Goal: Transaction & Acquisition: Purchase product/service

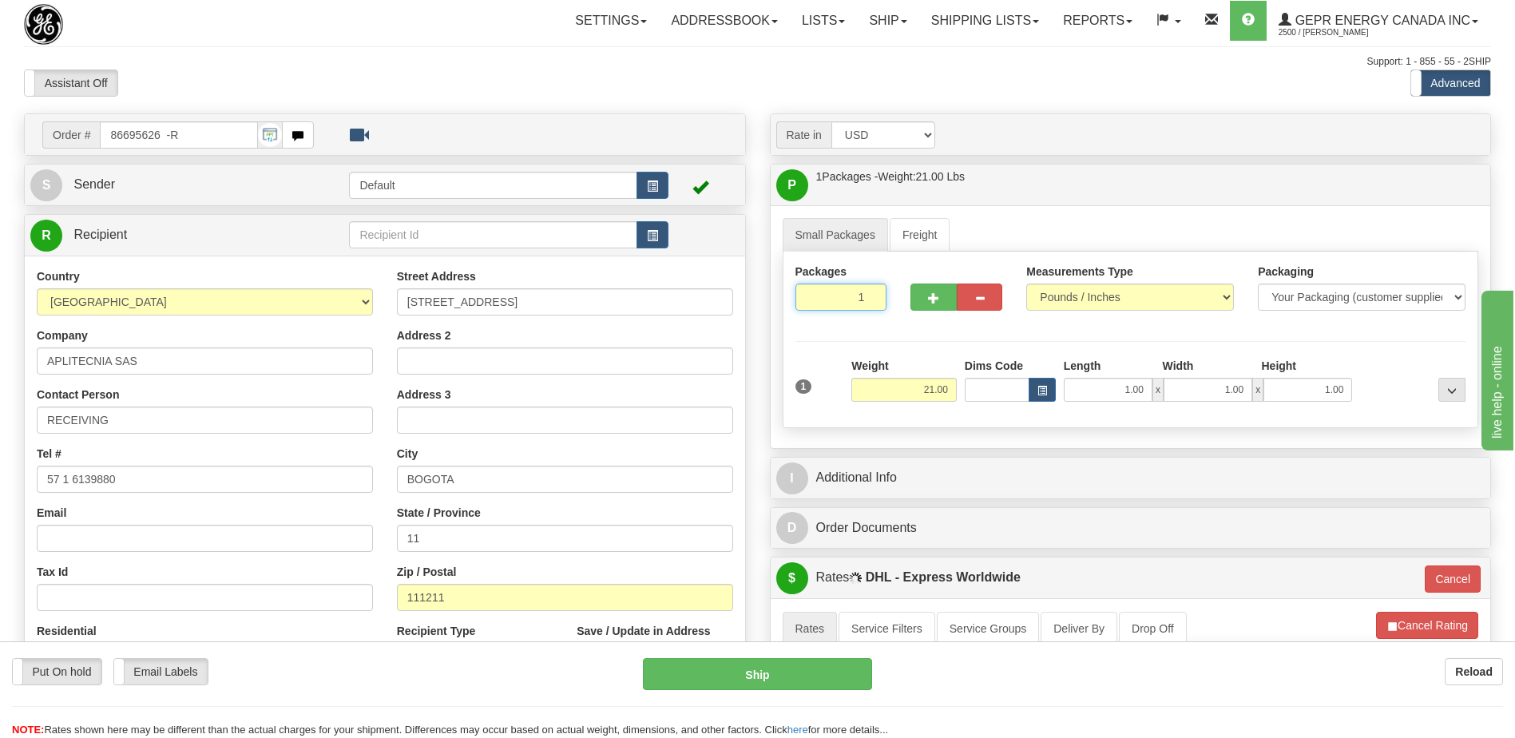
click at [849, 296] on input "1" at bounding box center [842, 297] width 92 height 27
type input "4"
click at [931, 390] on div "Packages 4 1 Measurements Type" at bounding box center [1131, 340] width 696 height 177
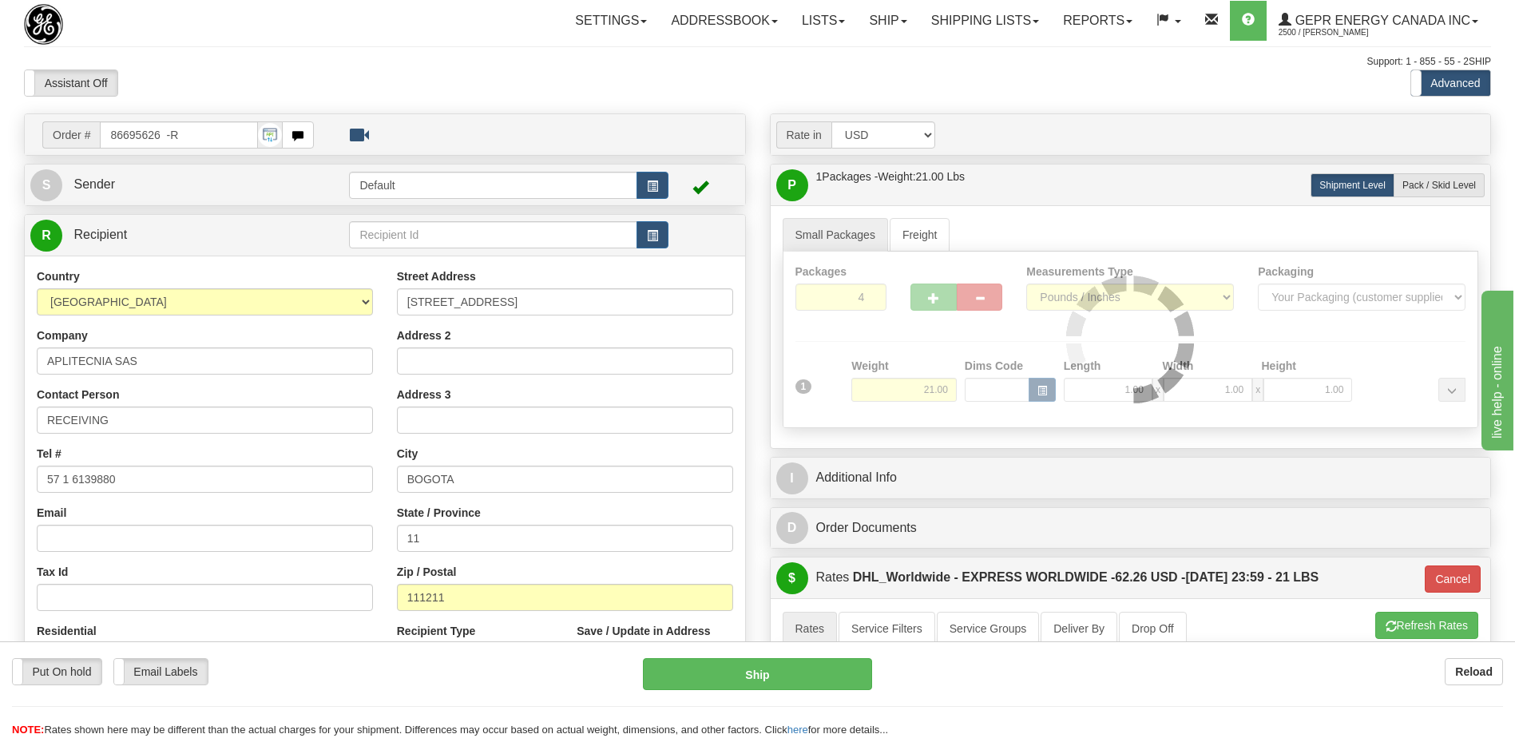
type input "P"
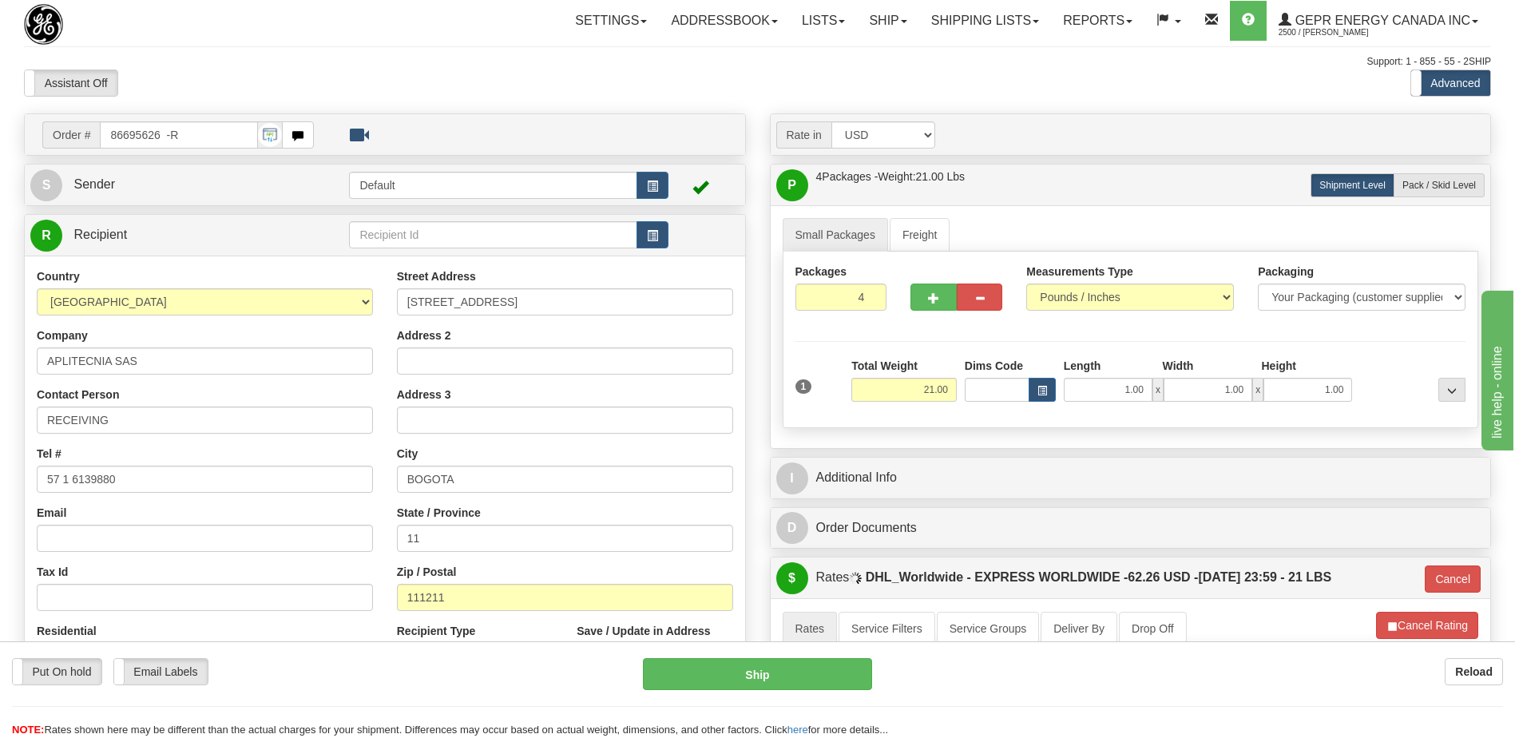
click at [931, 390] on input "21.00" at bounding box center [903, 390] width 105 height 24
type input "136"
type input "P"
type input "136.00"
click at [1404, 627] on li "Refresh Rates Cancel Rating" at bounding box center [1426, 625] width 103 height 27
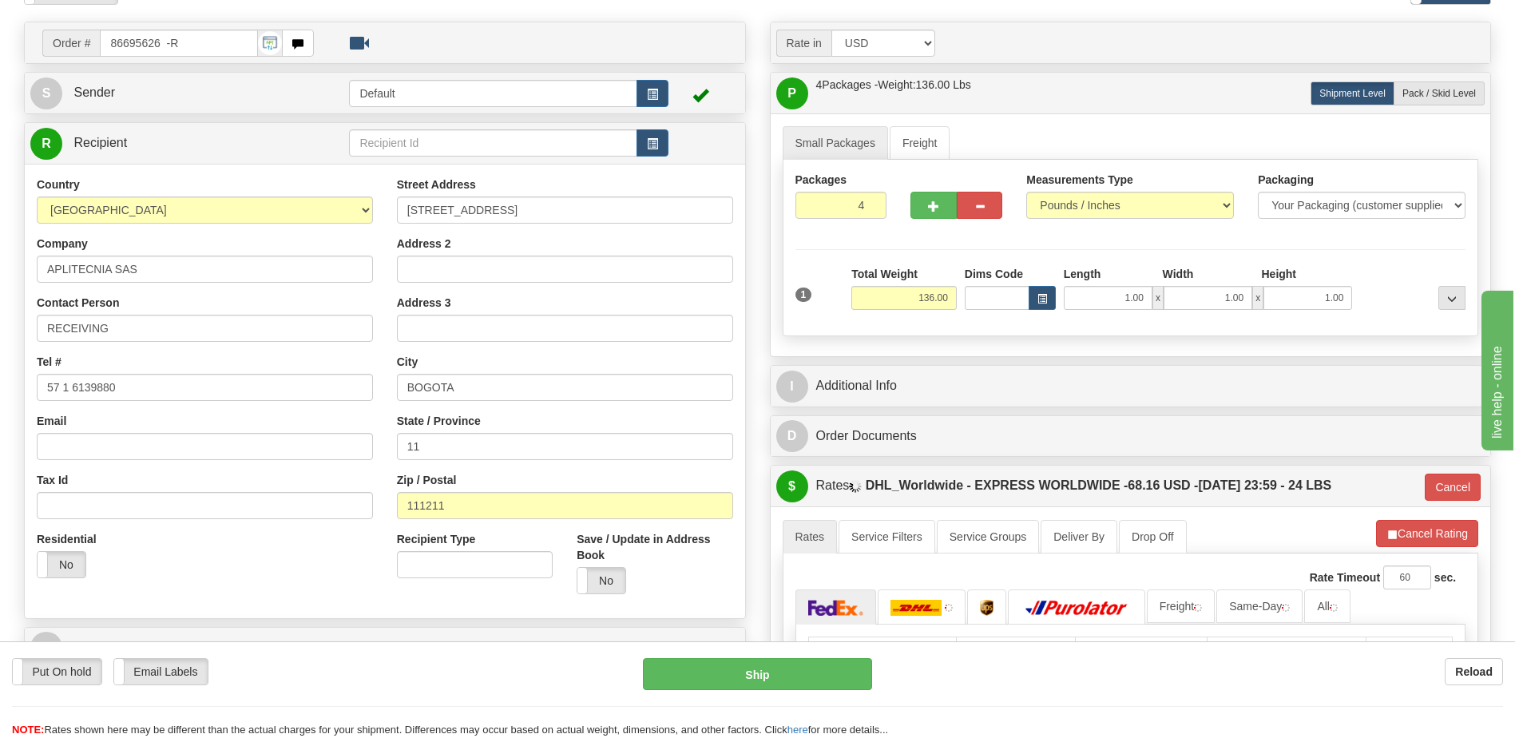
scroll to position [319, 0]
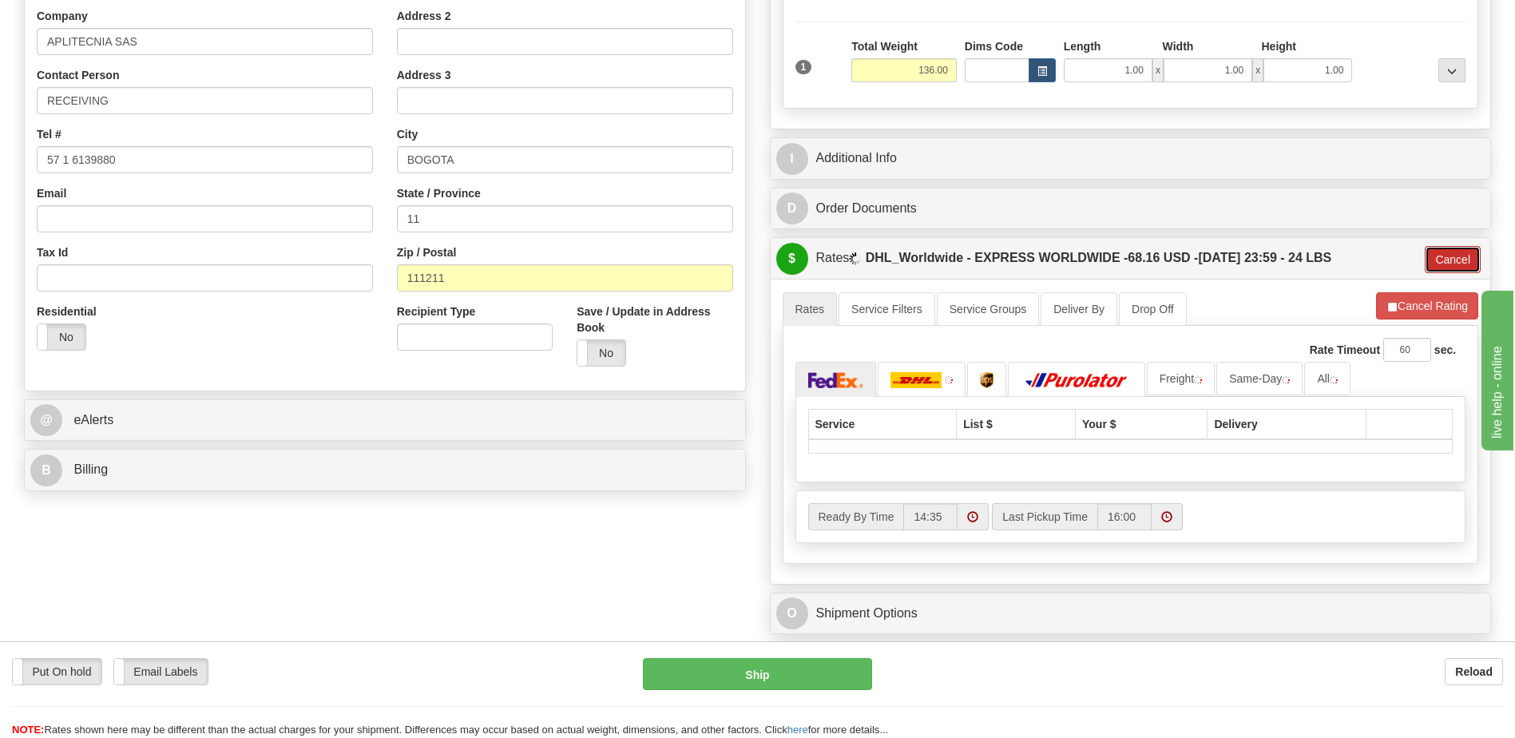
click at [1470, 261] on button "Cancel" at bounding box center [1453, 259] width 56 height 27
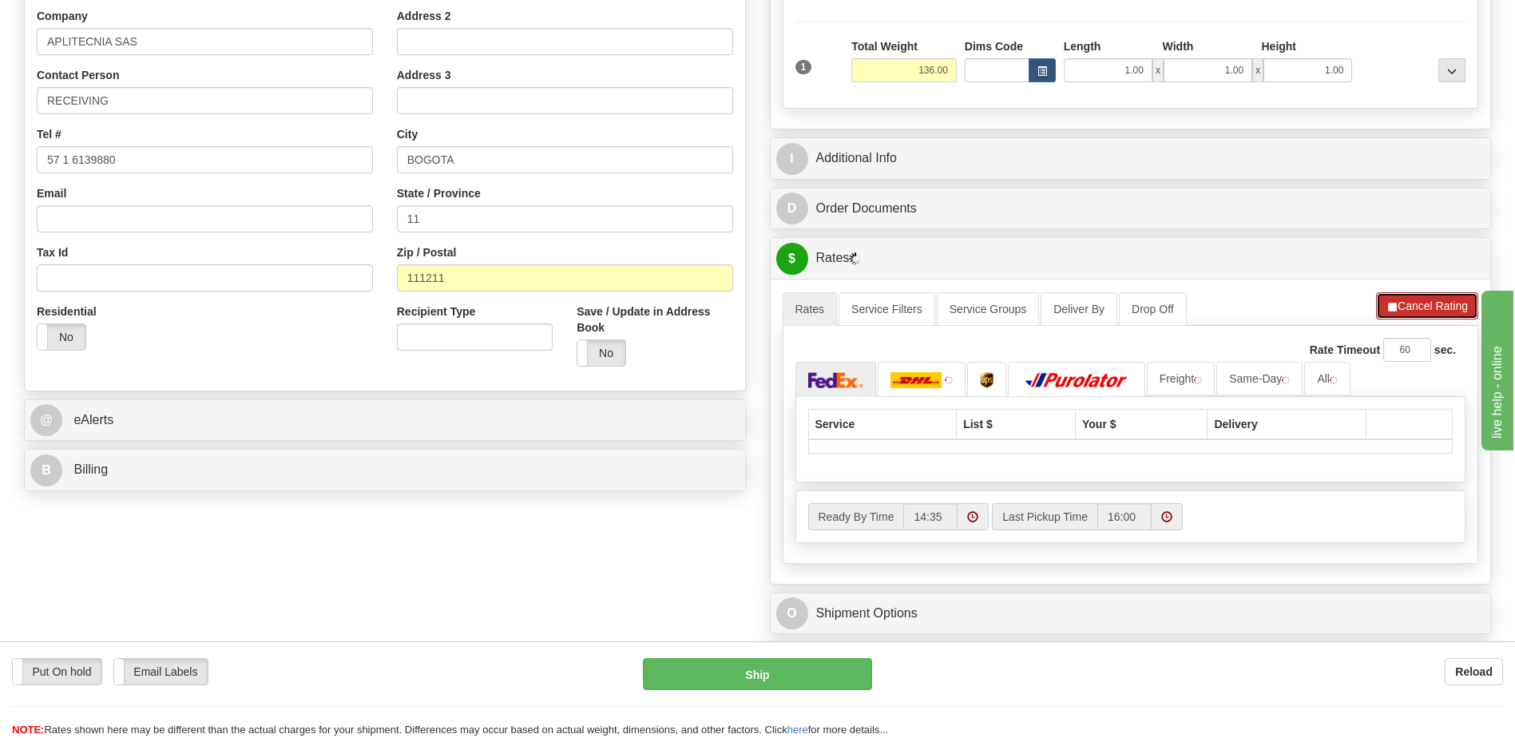
click at [1448, 307] on button "Cancel Rating" at bounding box center [1427, 305] width 102 height 27
click at [1448, 307] on button "Refresh Rates" at bounding box center [1426, 305] width 103 height 27
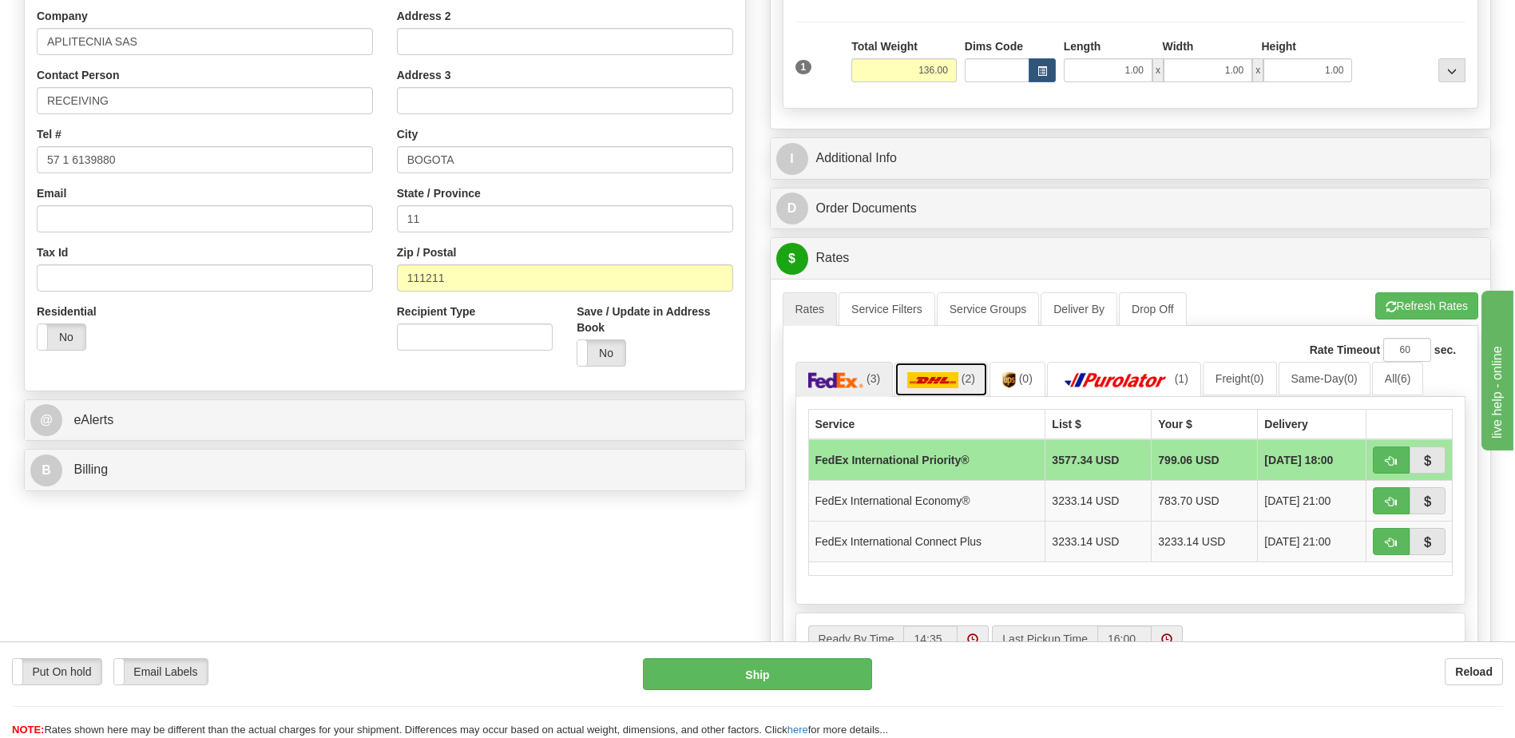
click at [942, 380] on img at bounding box center [932, 380] width 51 height 16
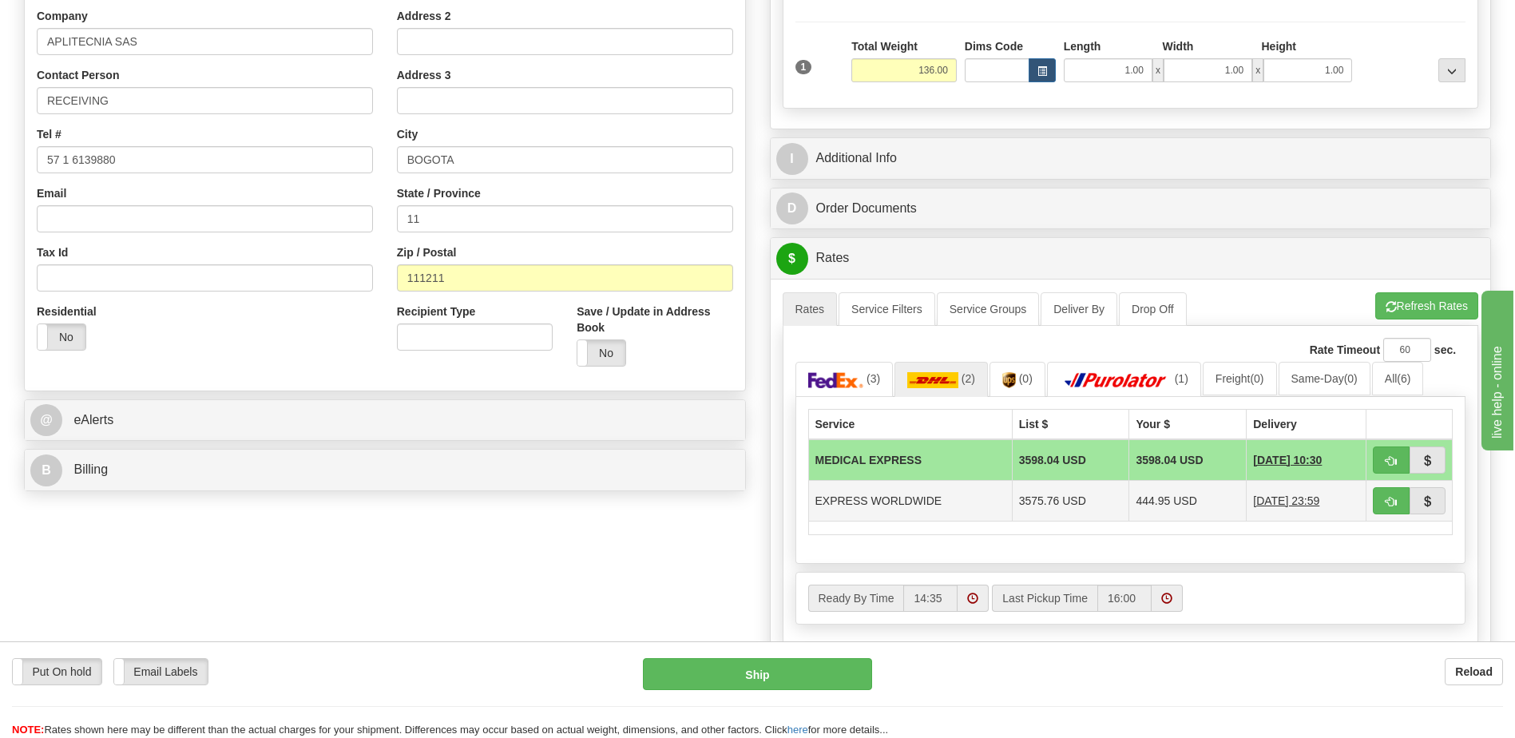
click at [1178, 507] on td "444.95 USD" at bounding box center [1187, 500] width 117 height 41
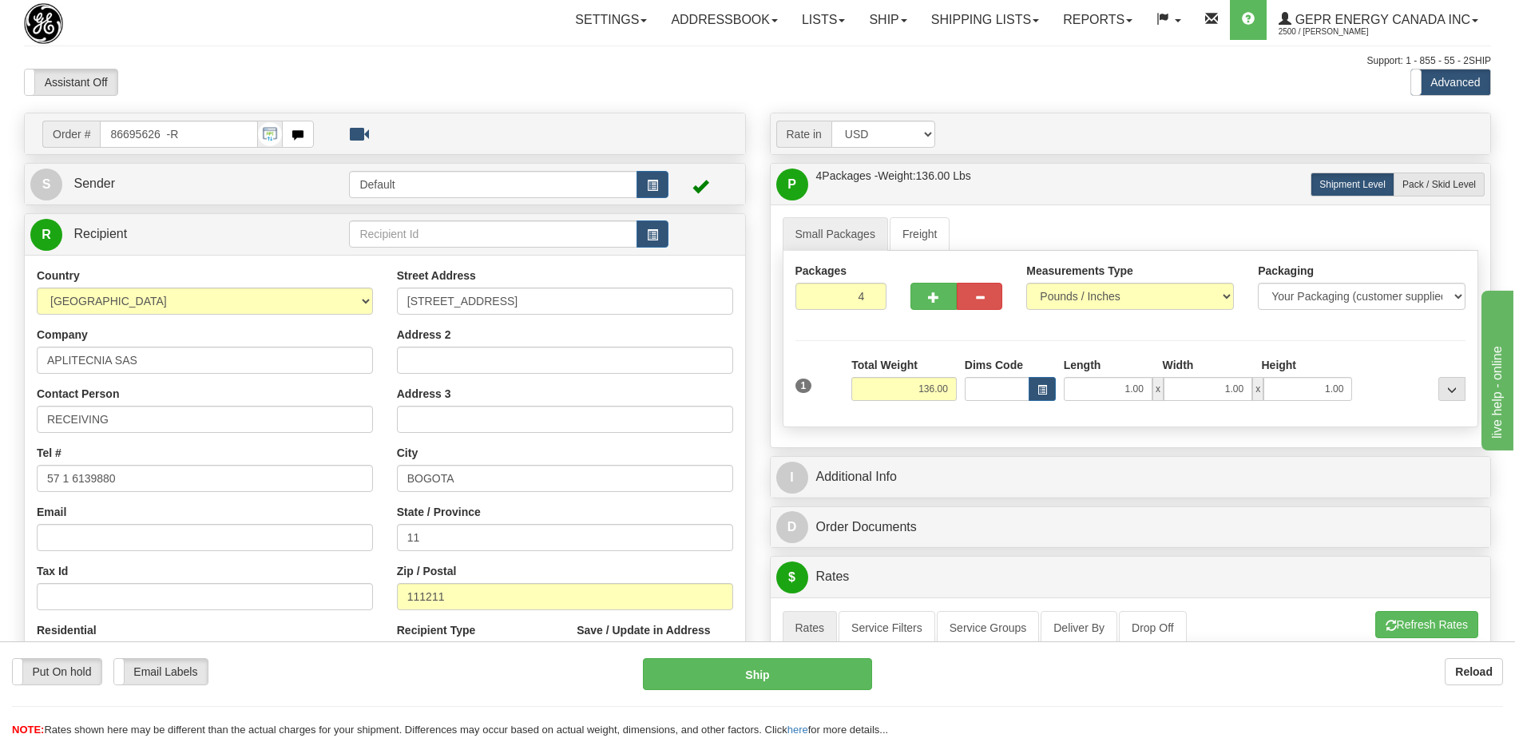
scroll to position [0, 0]
click at [854, 291] on input "4" at bounding box center [842, 297] width 92 height 27
type input "1"
click at [936, 391] on div "Packages 1 1 Measurements Type" at bounding box center [1131, 340] width 696 height 177
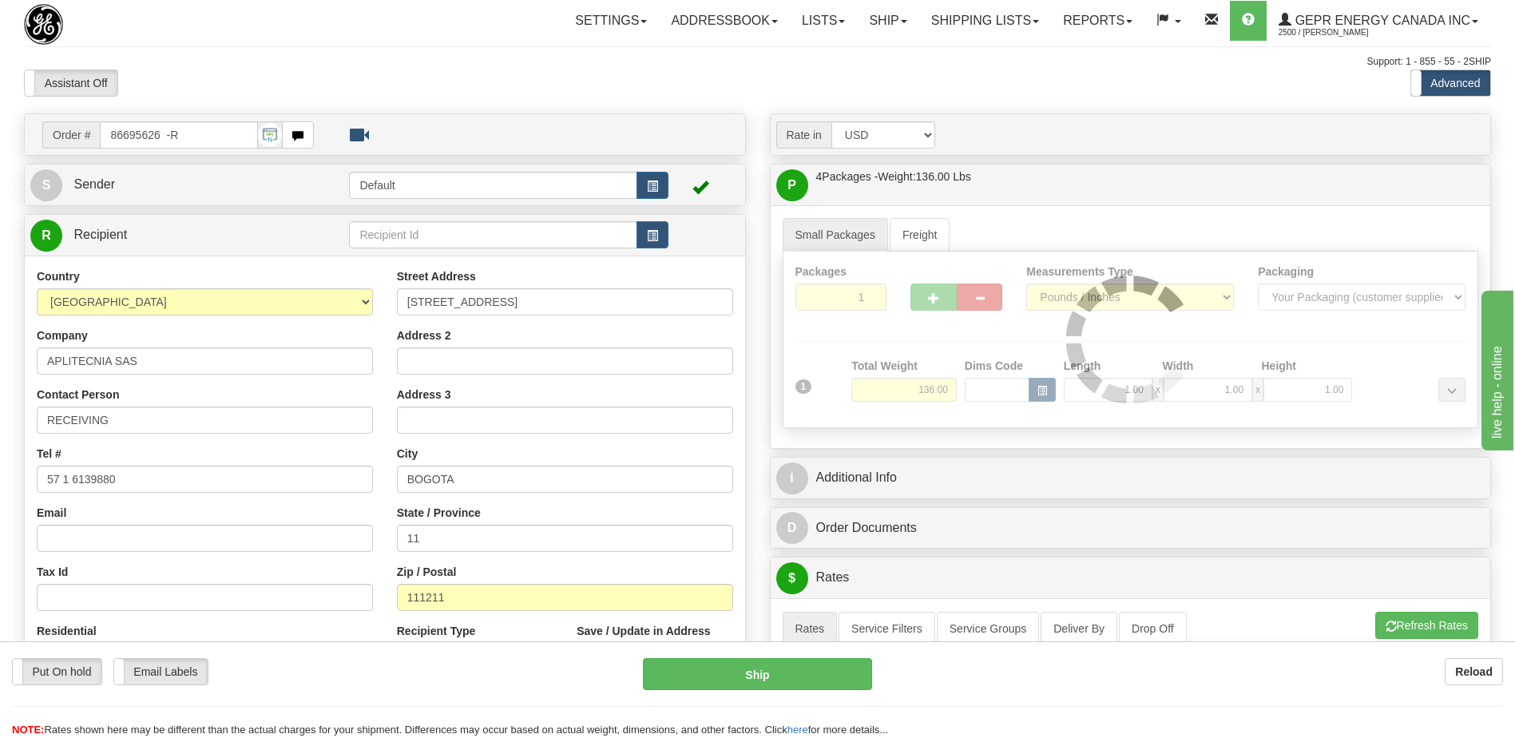
click at [936, 391] on div at bounding box center [1131, 340] width 695 height 176
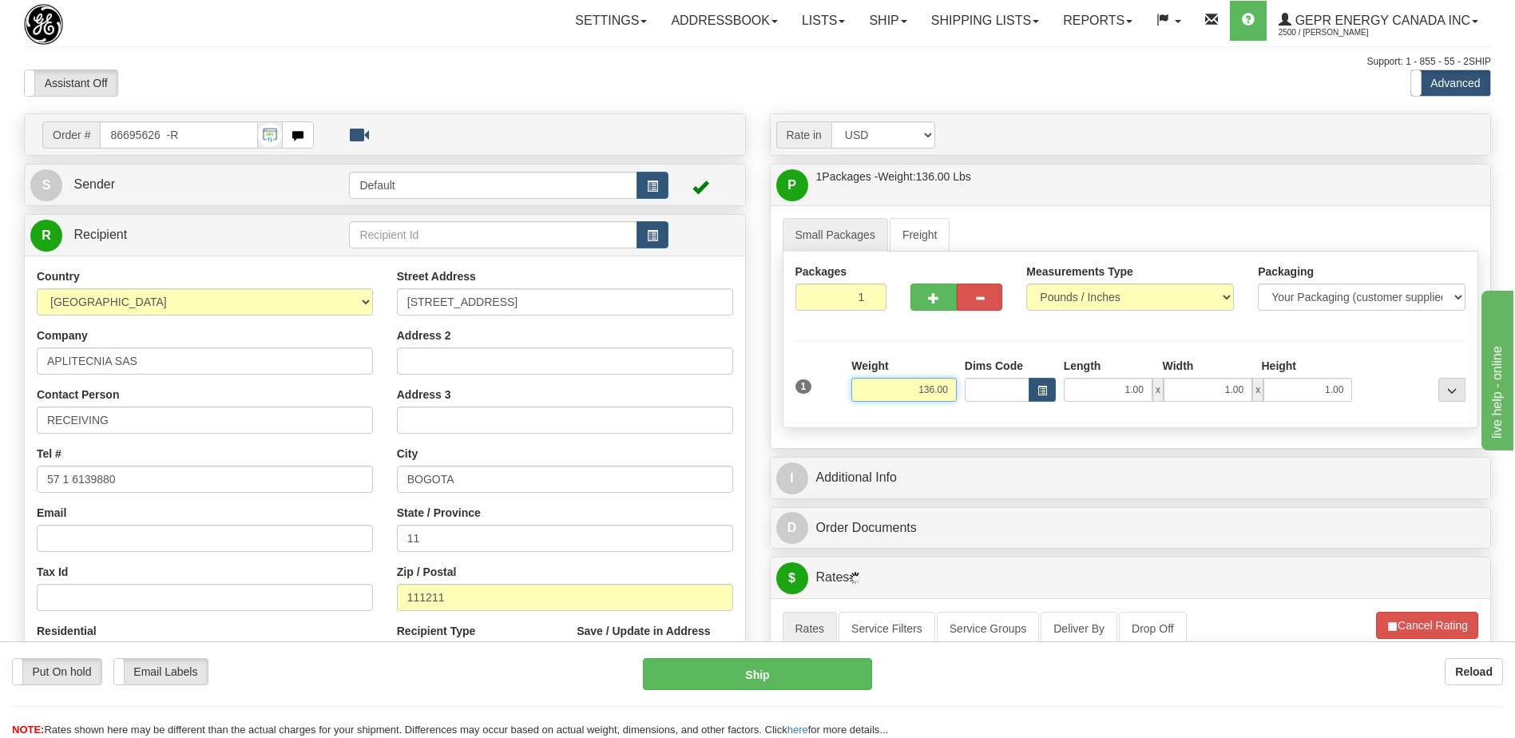
click at [936, 391] on input "136.00" at bounding box center [903, 390] width 105 height 24
type input "5.00"
drag, startPoint x: 566, startPoint y: 82, endPoint x: 596, endPoint y: 105, distance: 37.5
click at [566, 82] on div "Assistant On Assistant Off Do a return Do a return" at bounding box center [322, 82] width 621 height 27
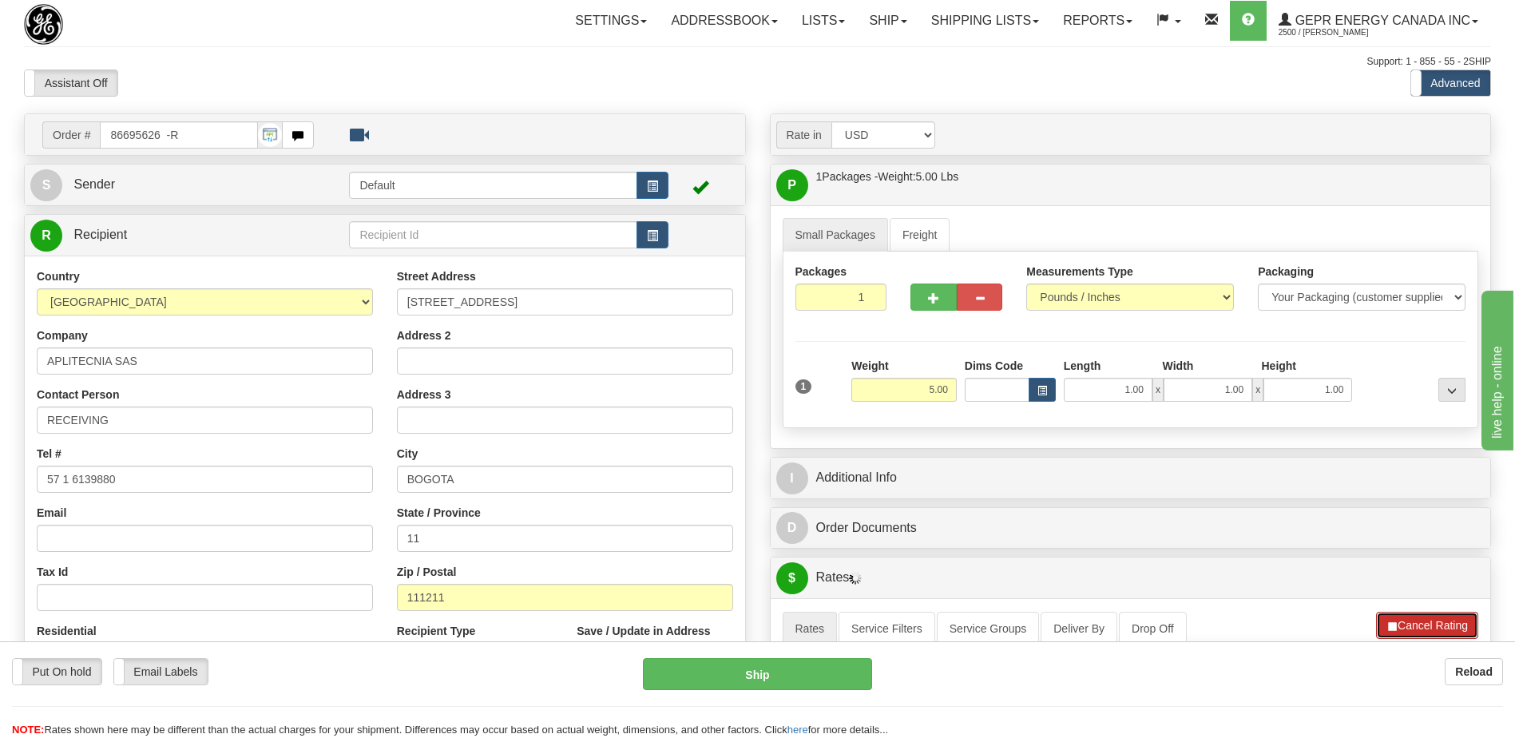
click at [1407, 622] on button "Cancel Rating" at bounding box center [1427, 625] width 102 height 27
click at [1417, 635] on button "Refresh Rates" at bounding box center [1426, 625] width 103 height 27
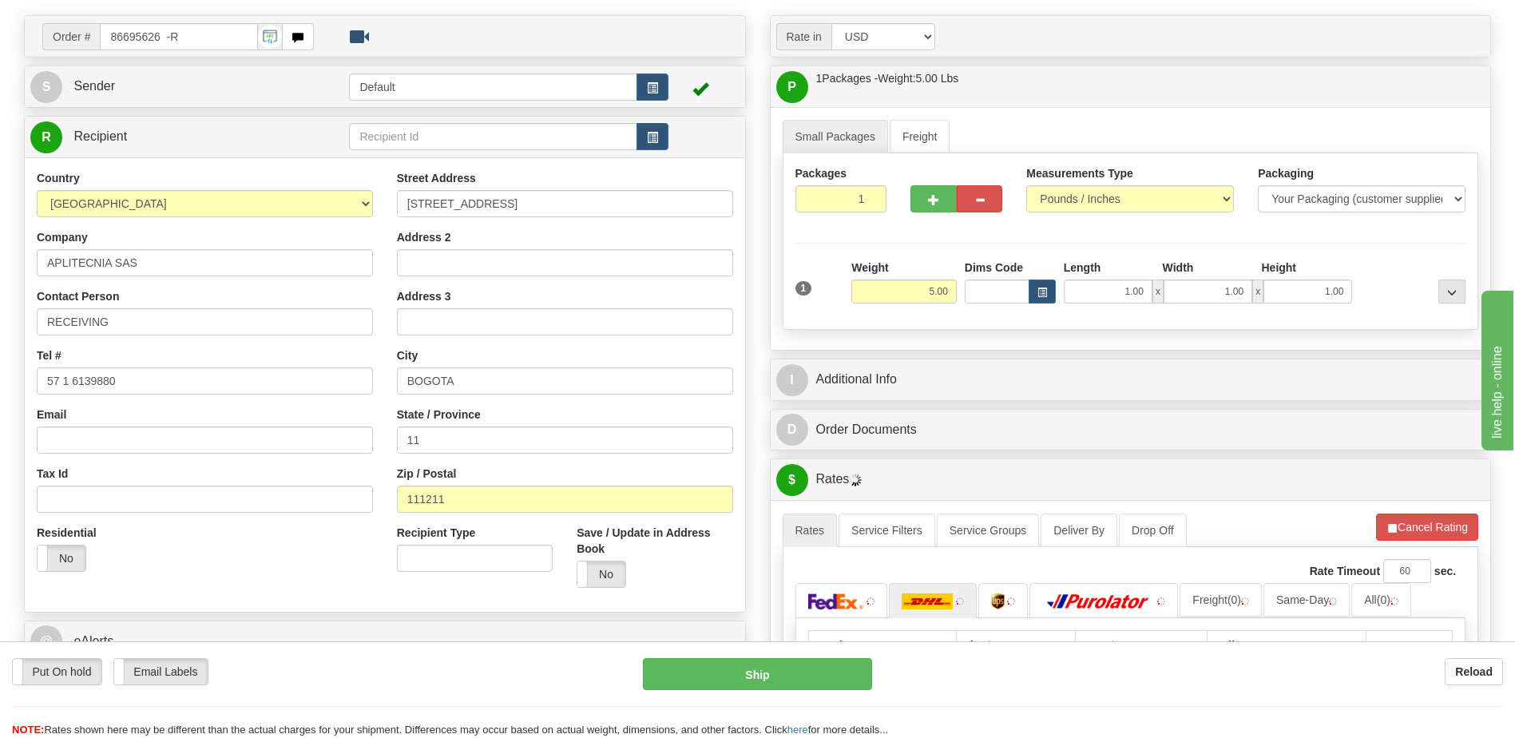
scroll to position [240, 0]
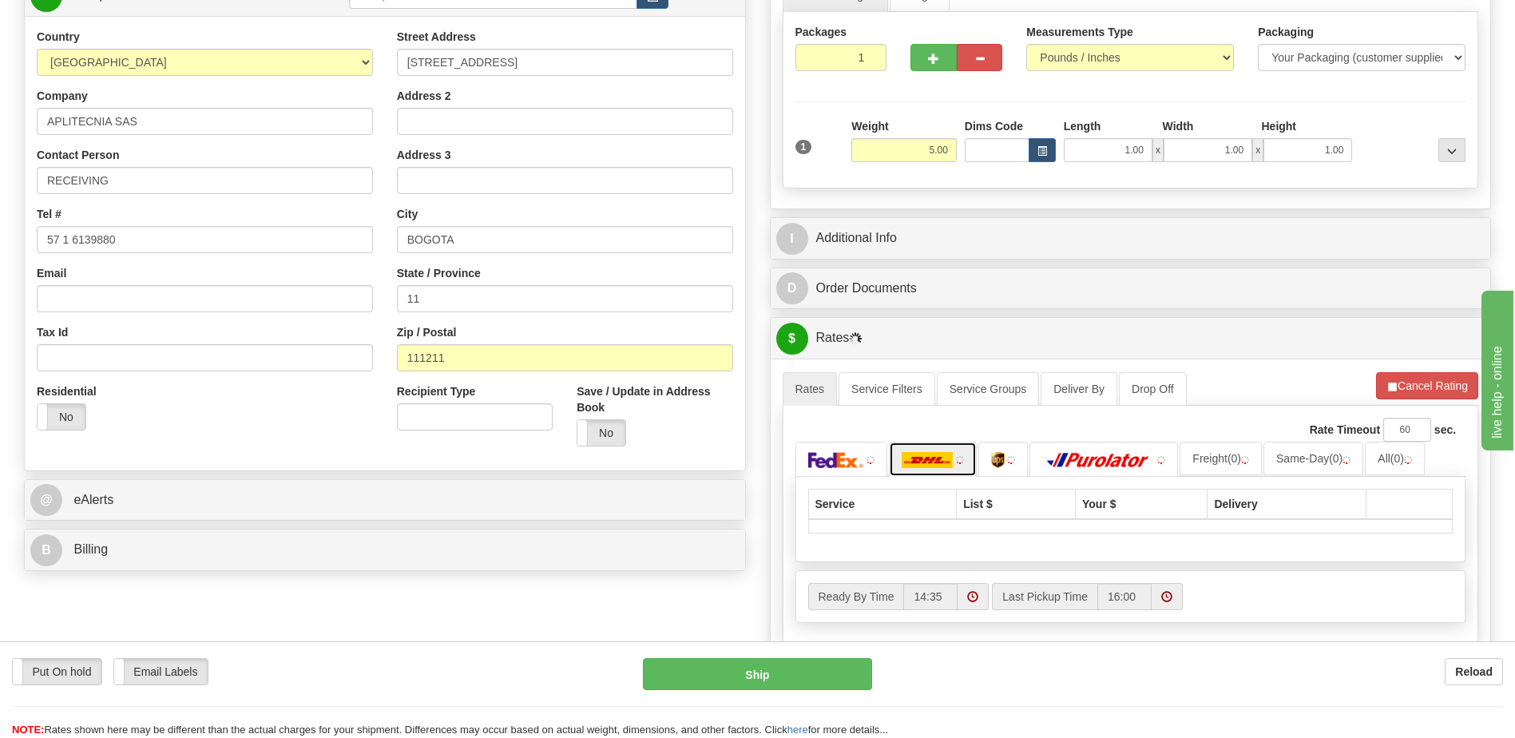
click at [947, 459] on img at bounding box center [927, 460] width 51 height 16
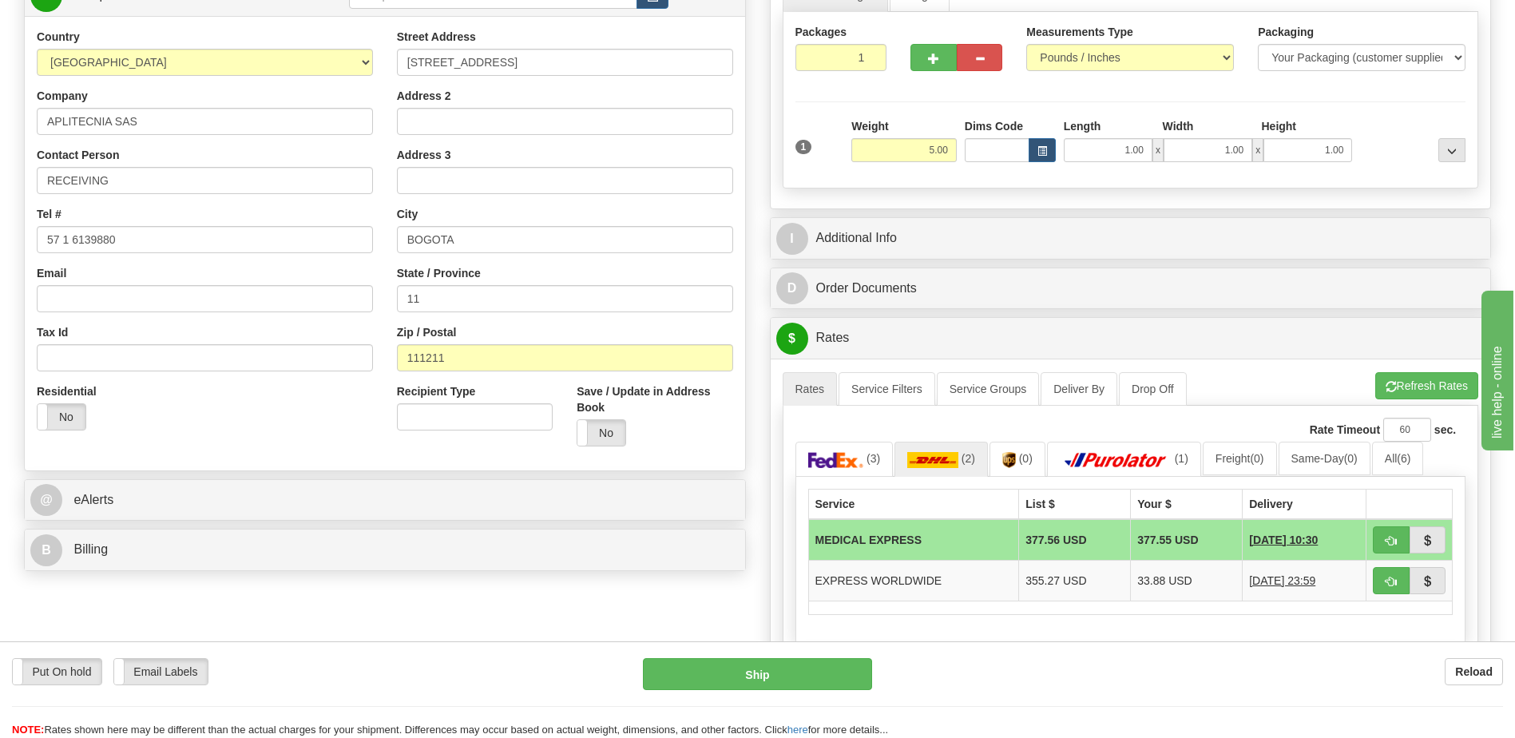
drag, startPoint x: 226, startPoint y: 403, endPoint x: 236, endPoint y: 400, distance: 10.7
click at [226, 403] on div "Residential Yes No" at bounding box center [205, 412] width 360 height 59
click at [661, 616] on div "Order # 86695626 -R S Sender" at bounding box center [757, 389] width 1491 height 1030
